Goal: Transaction & Acquisition: Purchase product/service

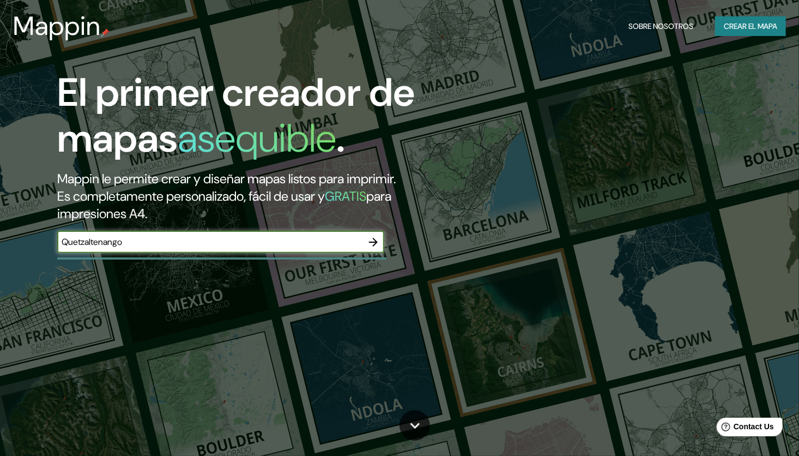
click at [376, 233] on button "button" at bounding box center [374, 242] width 22 height 22
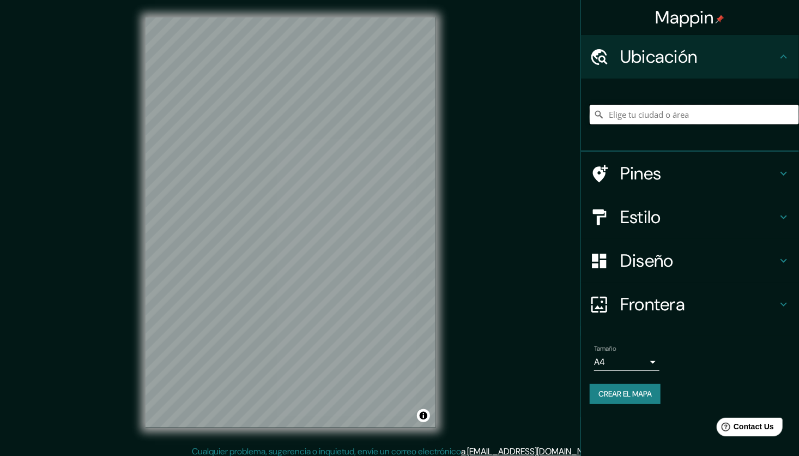
click at [639, 115] on input "Elige tu ciudad o área" at bounding box center [694, 115] width 209 height 20
paste input "Quetzaltenango."
type input "Quetzaltenango, Departamento de [GEOGRAPHIC_DATA], [GEOGRAPHIC_DATA]"
click at [652, 214] on h4 "Estilo" at bounding box center [698, 217] width 157 height 22
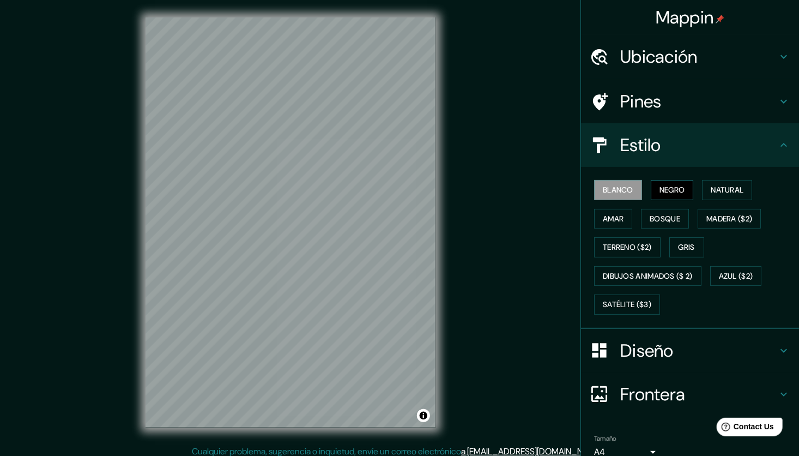
click at [660, 190] on font "Negro" at bounding box center [673, 190] width 26 height 14
click at [703, 188] on button "Natural" at bounding box center [727, 190] width 50 height 20
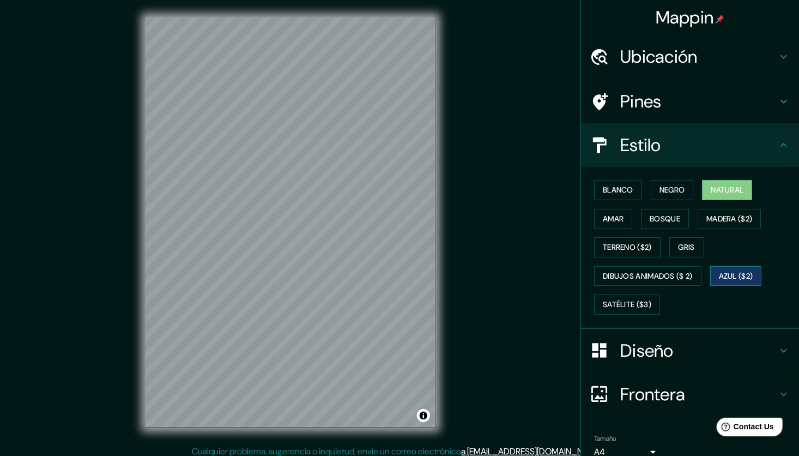
click at [723, 267] on button "Azul ($2)" at bounding box center [736, 276] width 52 height 20
